Goal: Find specific page/section: Find specific page/section

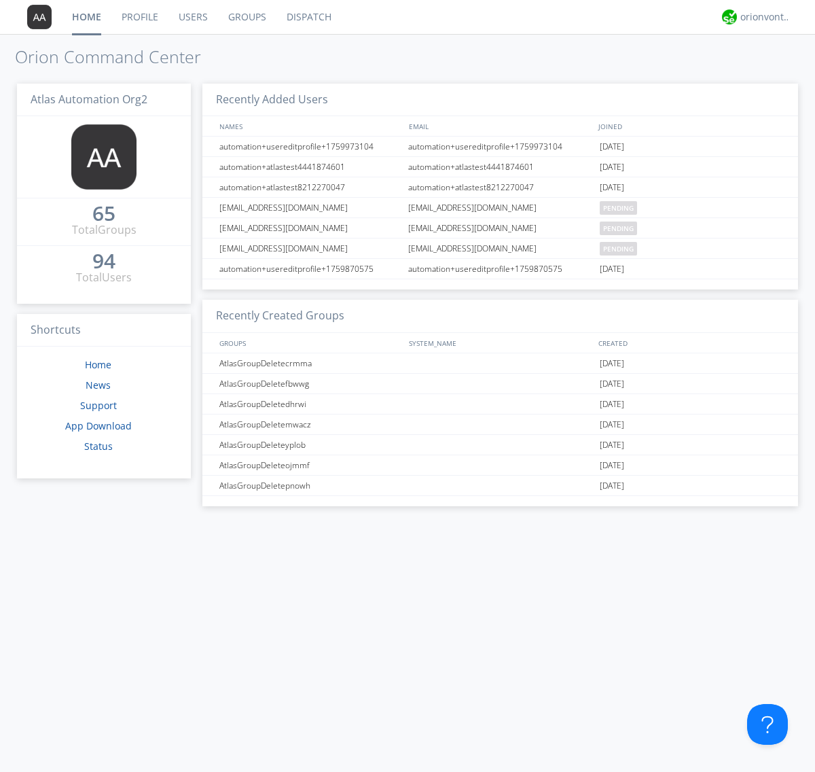
click at [308, 17] on link "Dispatch" at bounding box center [309, 17] width 65 height 34
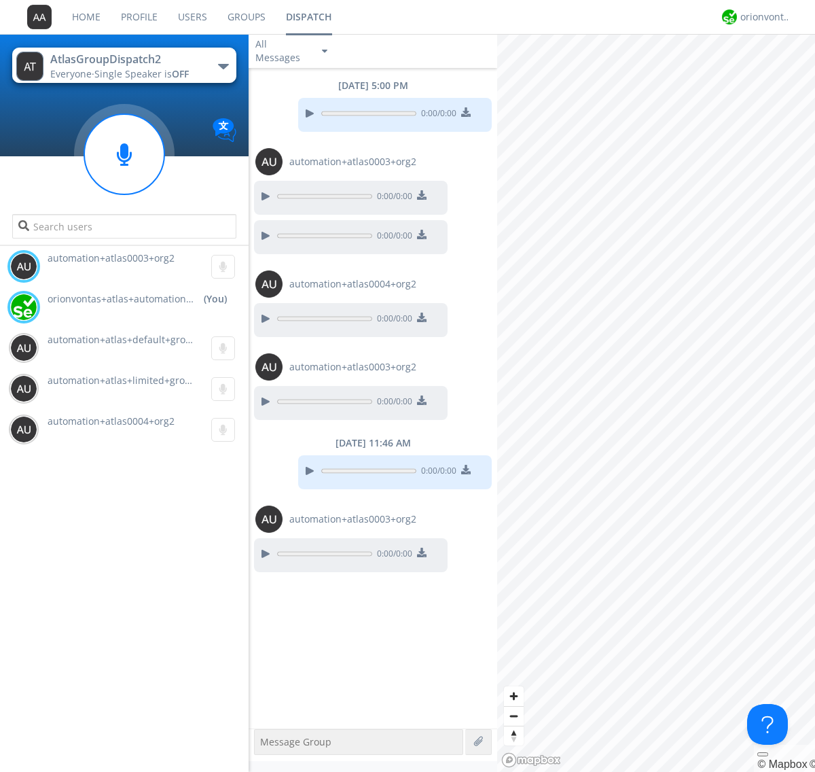
click at [223, 66] on div "button" at bounding box center [223, 66] width 11 height 5
click at [0, 0] on span "AtlasGroupDispatch" at bounding box center [0, 0] width 0 height 0
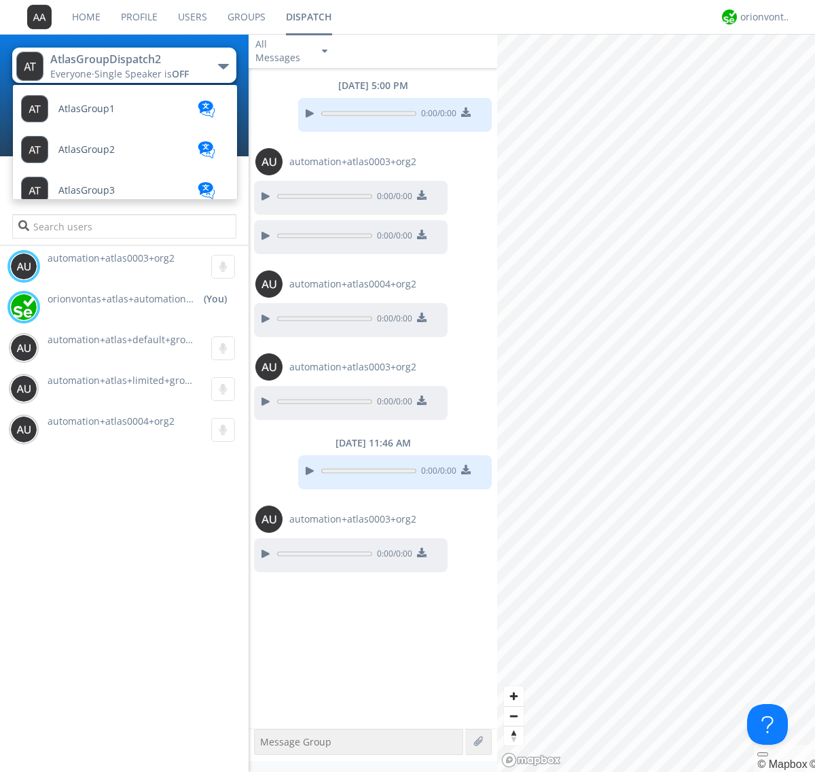
scroll to position [37, 0]
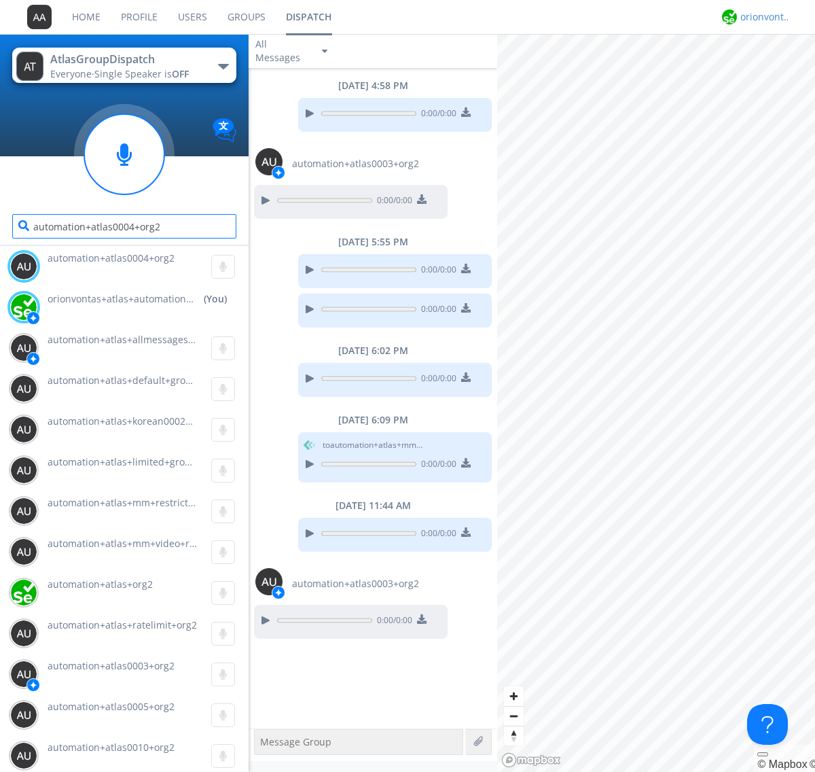
type input "automation+atlas0004+org2"
click at [762, 17] on div "orionvontas+atlas+automation+org2" at bounding box center [766, 17] width 51 height 14
